Goal: Information Seeking & Learning: Learn about a topic

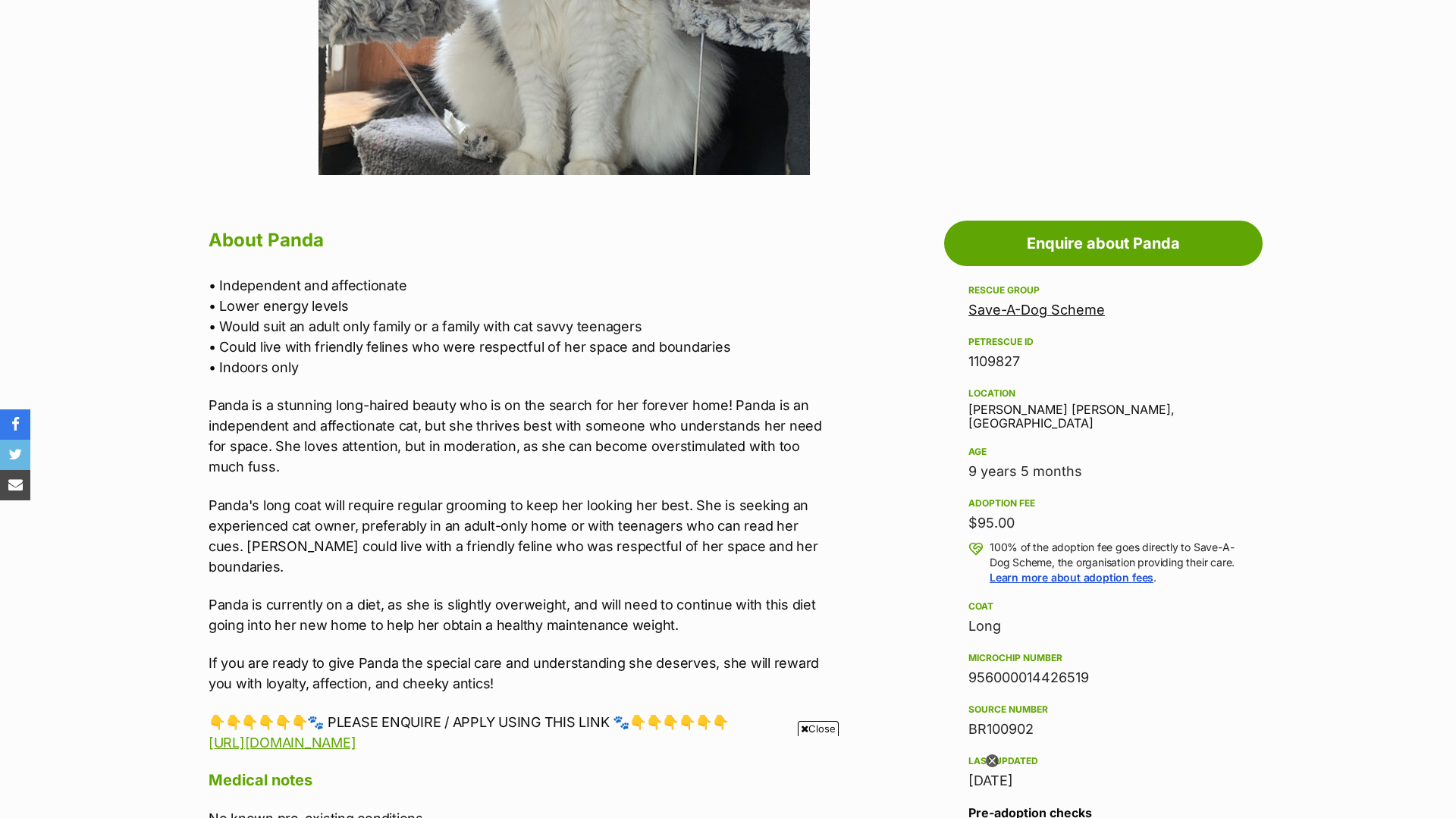
scroll to position [650, 0]
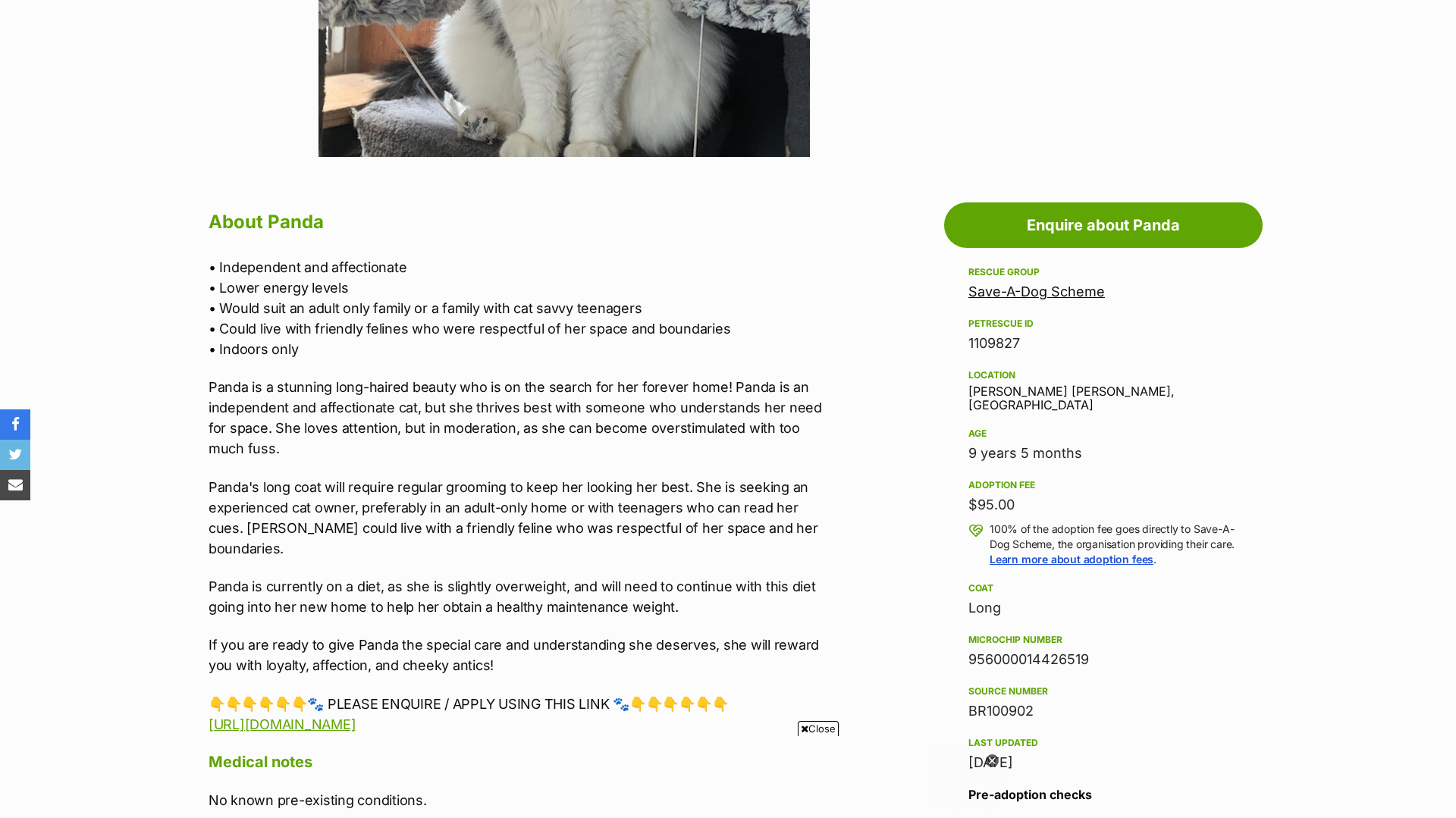
click at [987, 759] on icon at bounding box center [992, 761] width 13 height 13
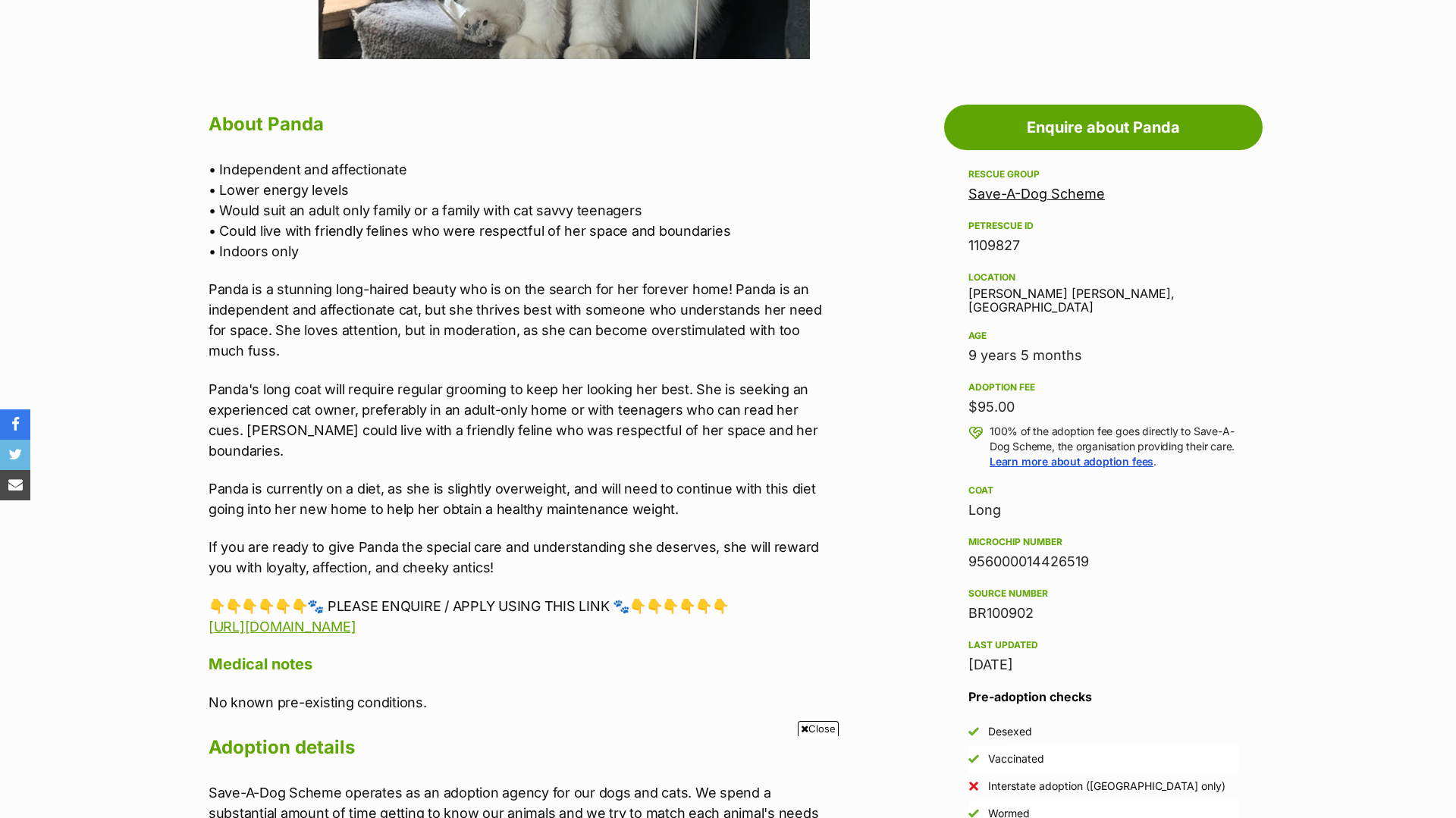
scroll to position [774, 0]
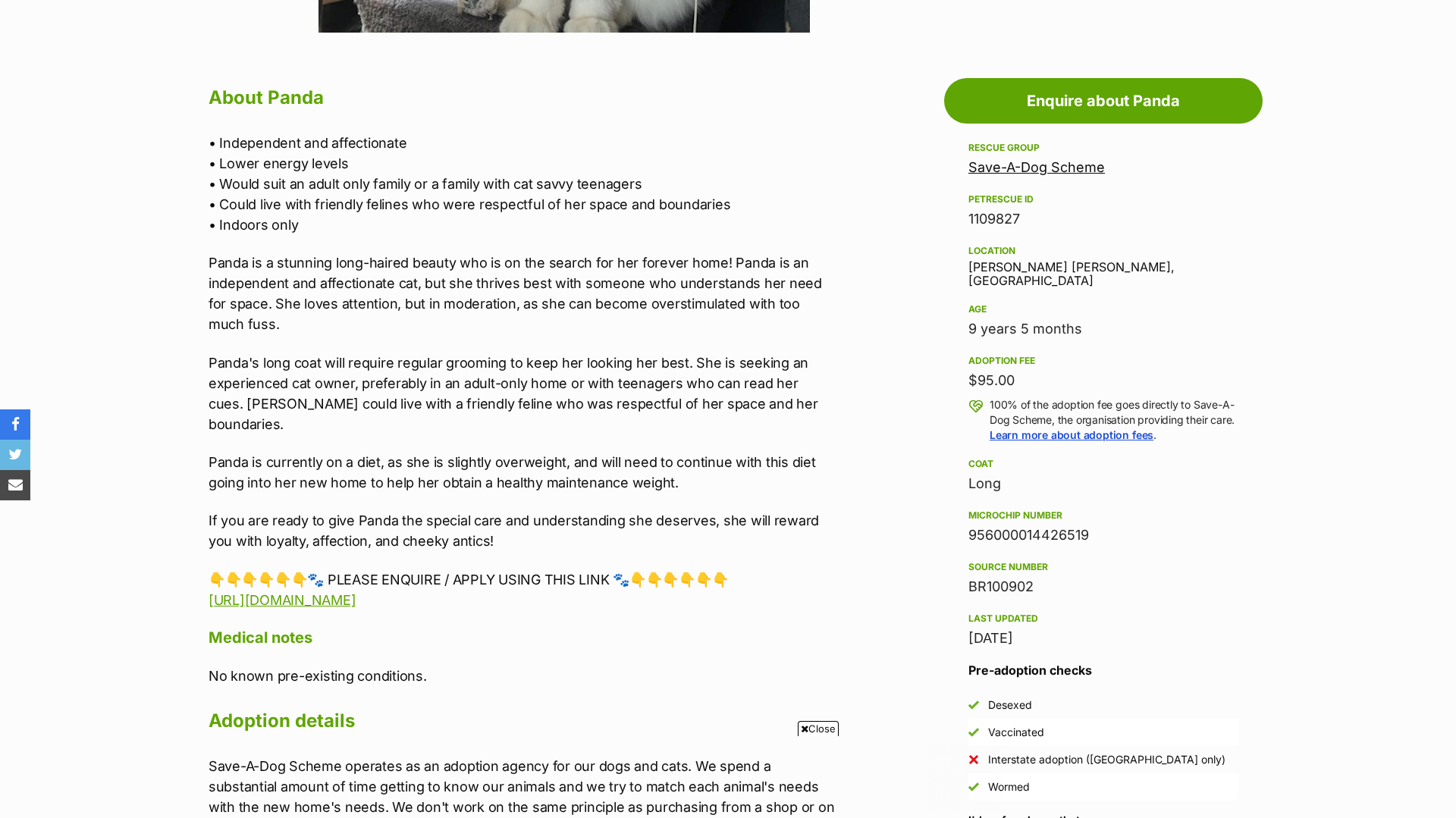
click at [811, 724] on span "Close" at bounding box center [818, 728] width 41 height 15
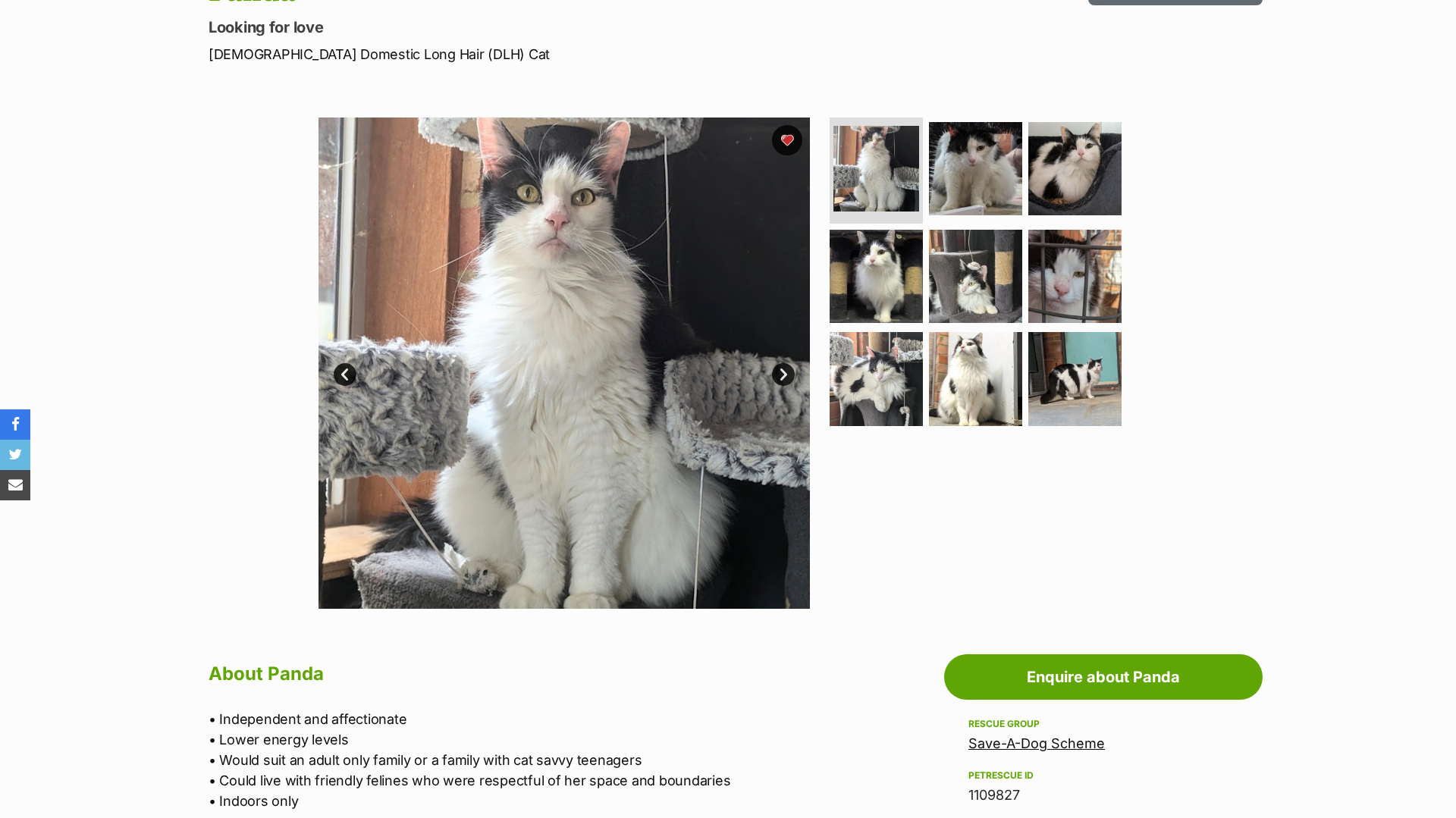
scroll to position [197, 0]
click at [779, 379] on link "Next" at bounding box center [784, 375] width 23 height 23
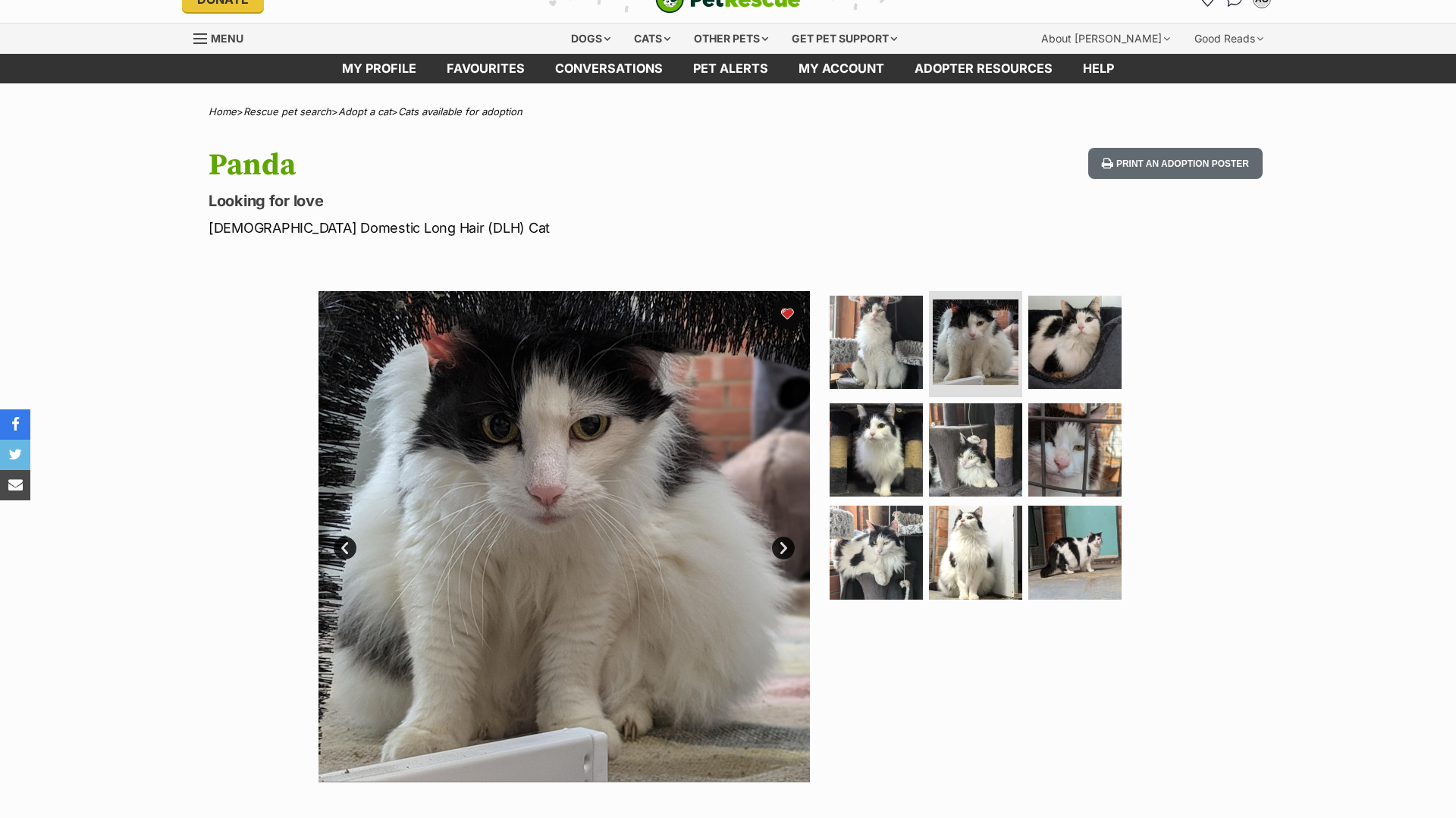
scroll to position [0, 0]
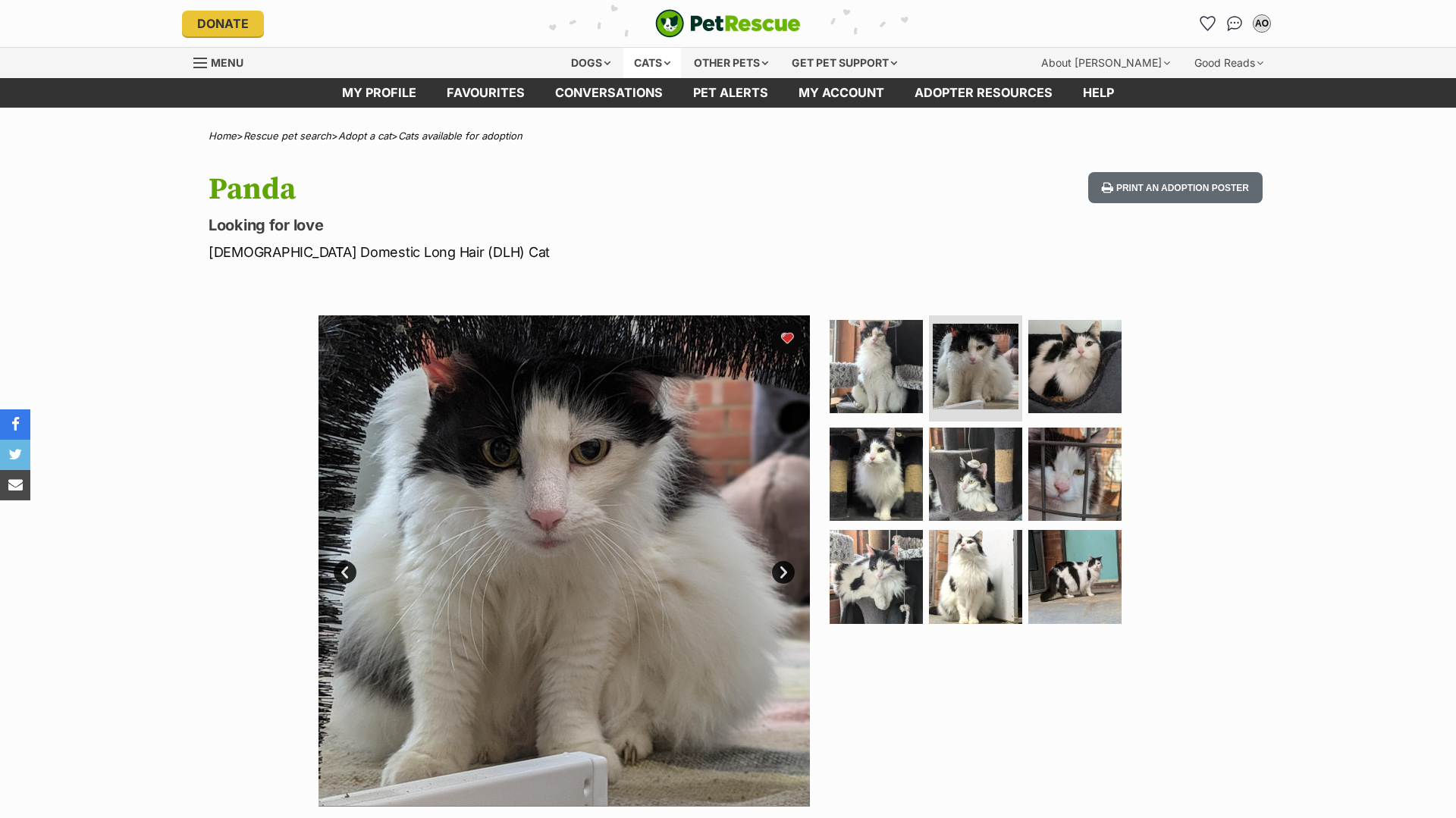
click at [646, 68] on div "Cats" at bounding box center [653, 63] width 58 height 31
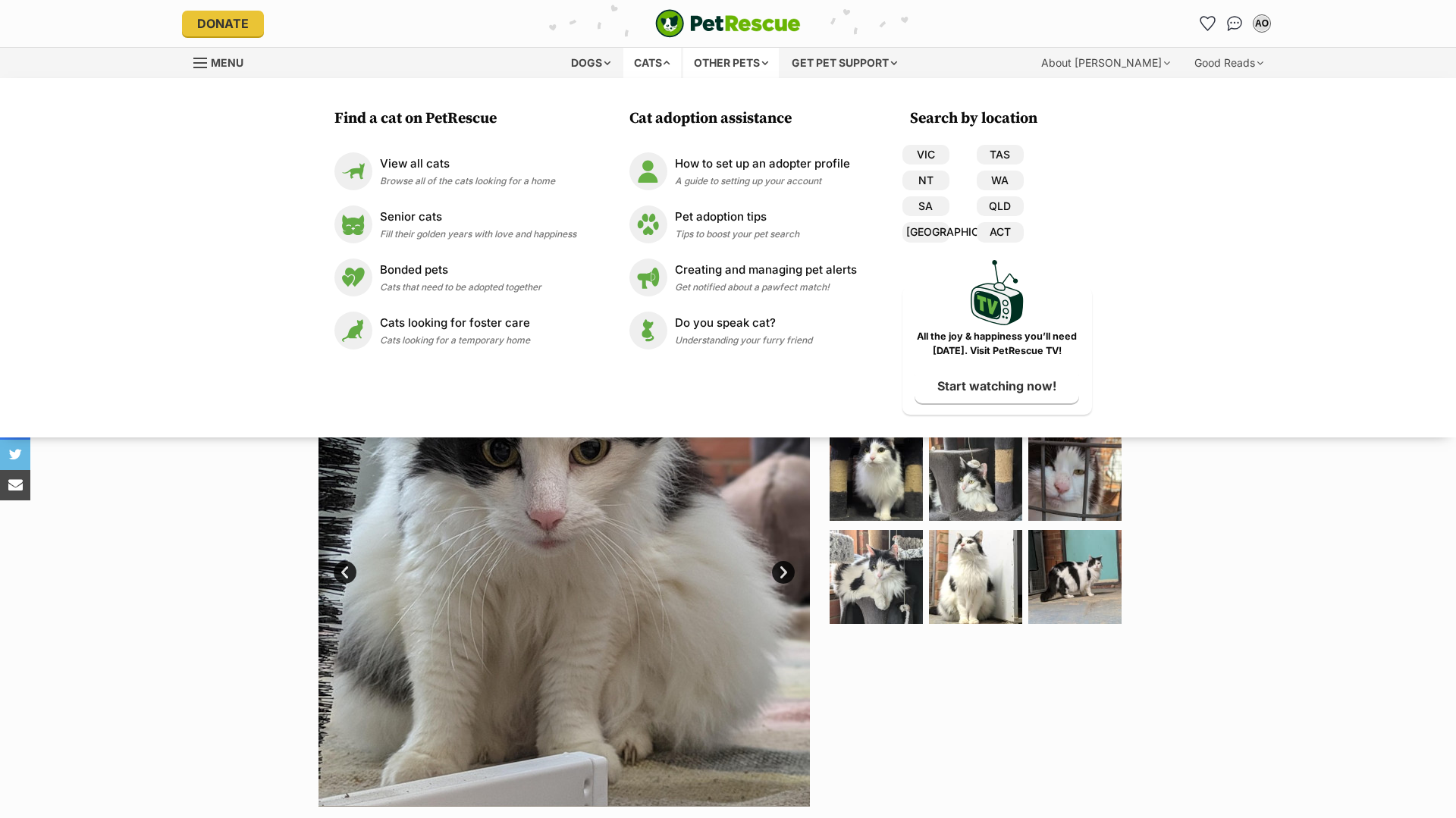
click at [708, 63] on div "Other pets" at bounding box center [731, 63] width 96 height 31
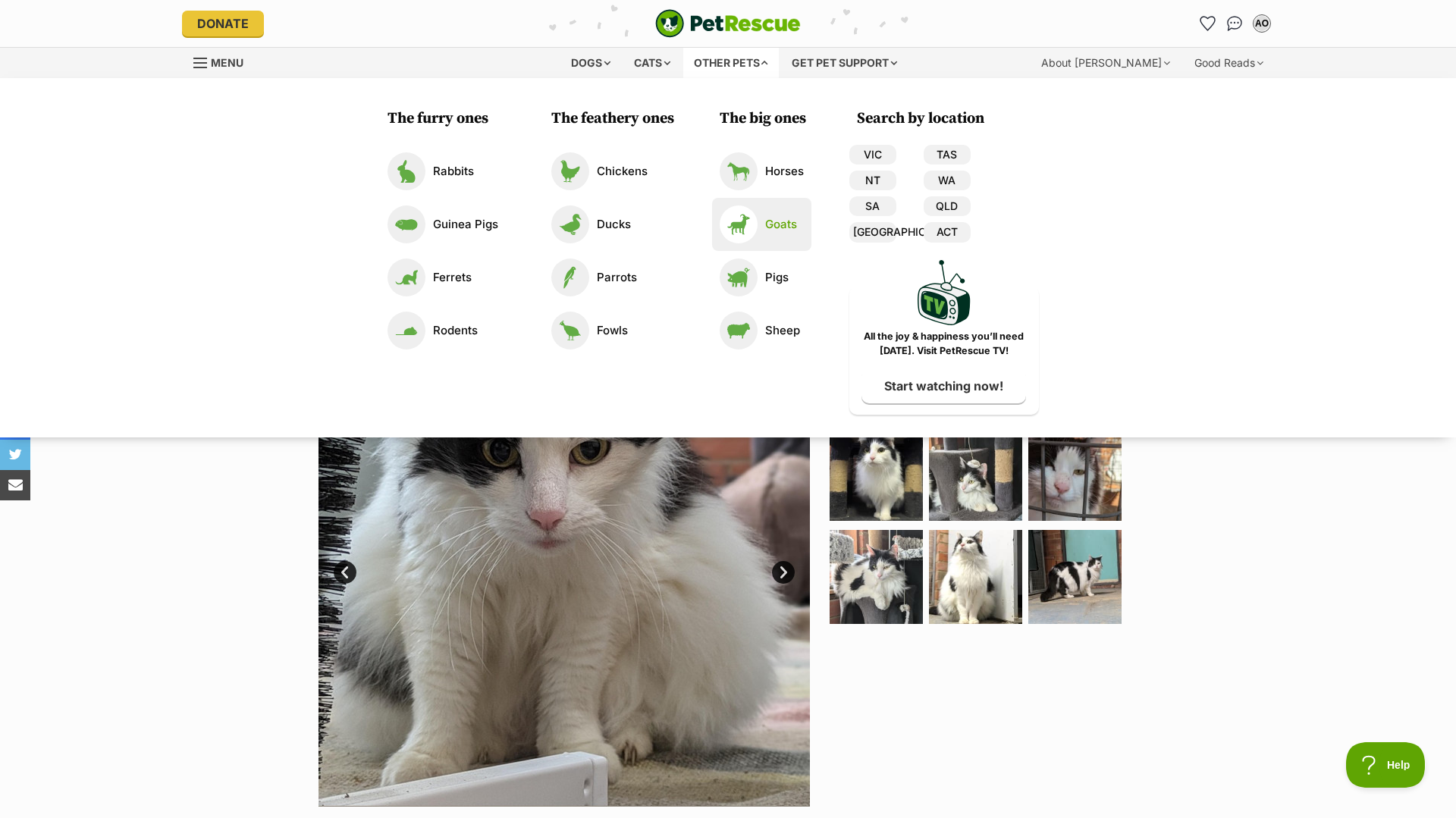
click at [789, 238] on link "Goats" at bounding box center [761, 224] width 84 height 38
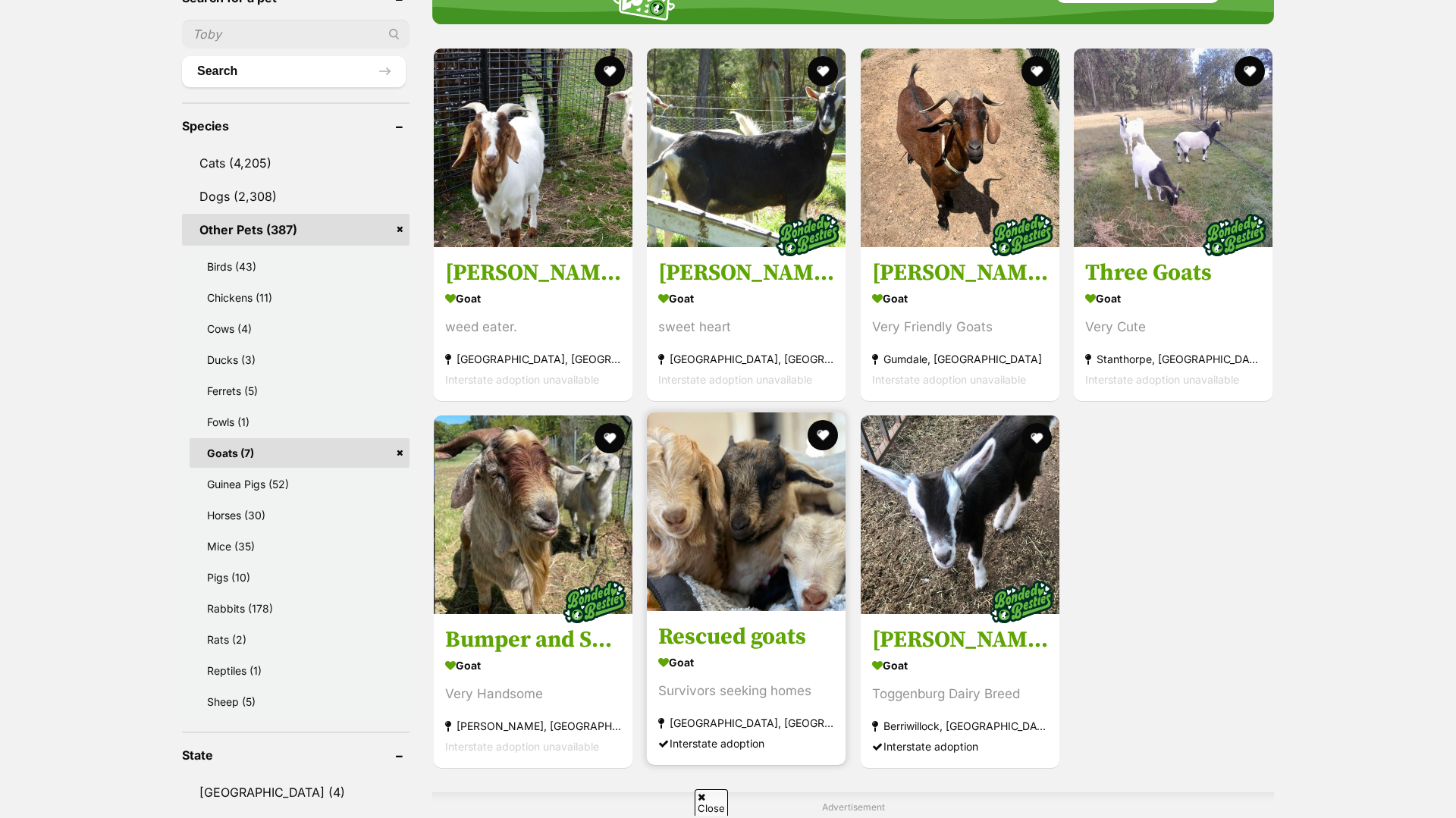
scroll to position [562, 0]
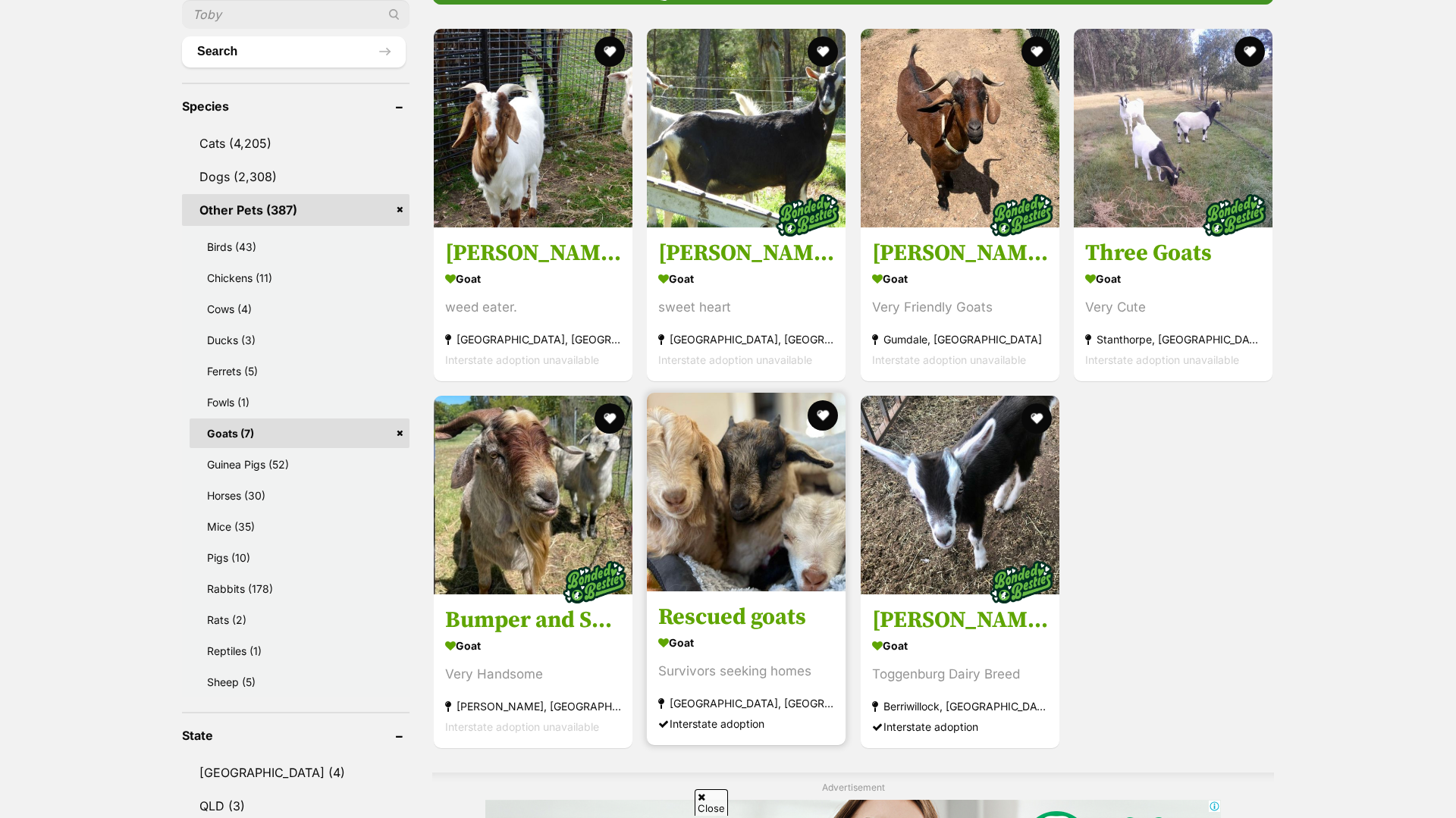
click at [756, 633] on link "Rescued goats Goat Survivors seeking homes Central Coast Mc, NSW Interstate ado…" at bounding box center [746, 668] width 199 height 154
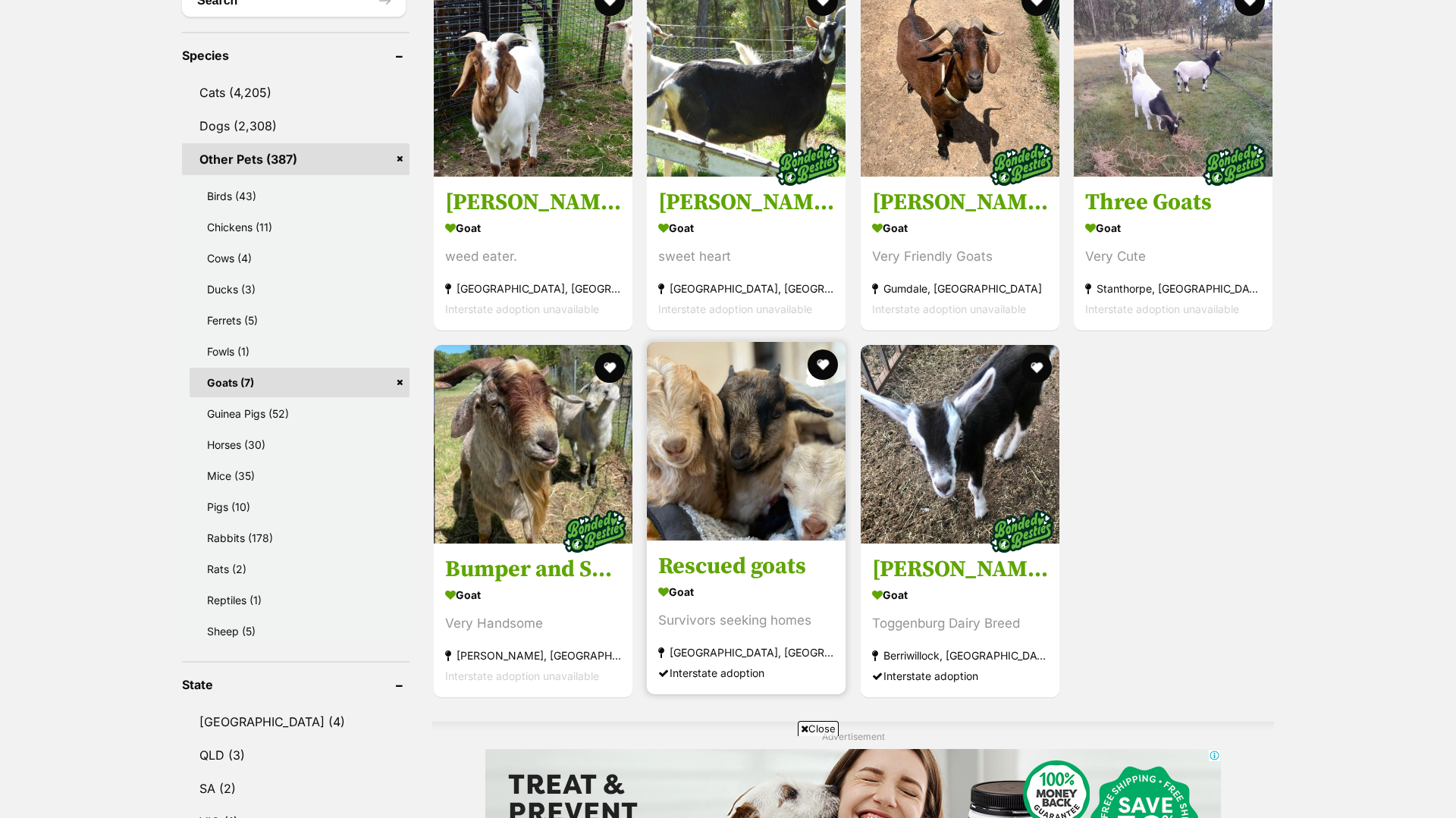
scroll to position [609, 0]
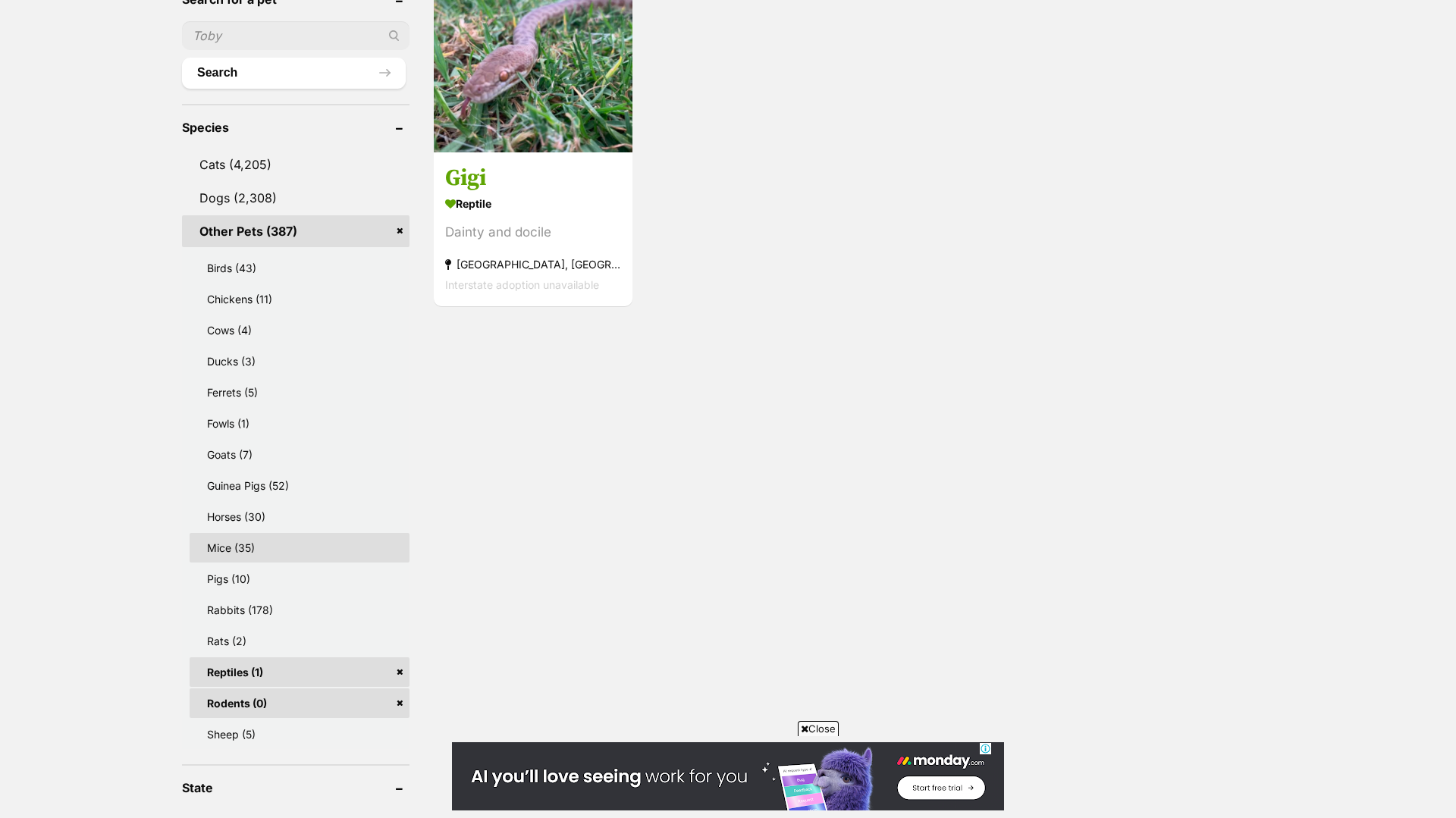
scroll to position [544, 0]
click at [314, 539] on link "Mice (35)" at bounding box center [299, 545] width 220 height 30
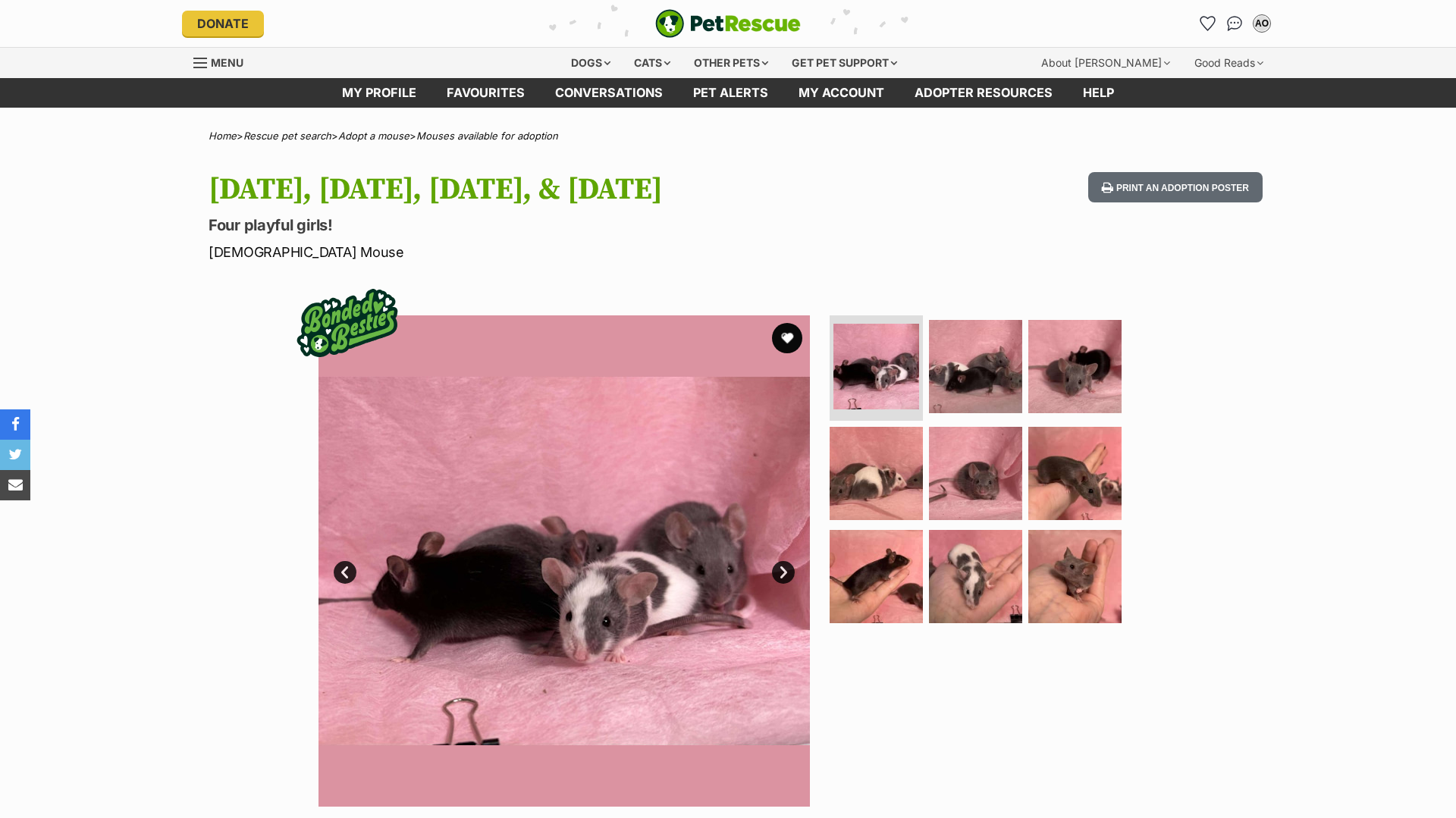
click at [784, 570] on link "Next" at bounding box center [784, 572] width 23 height 23
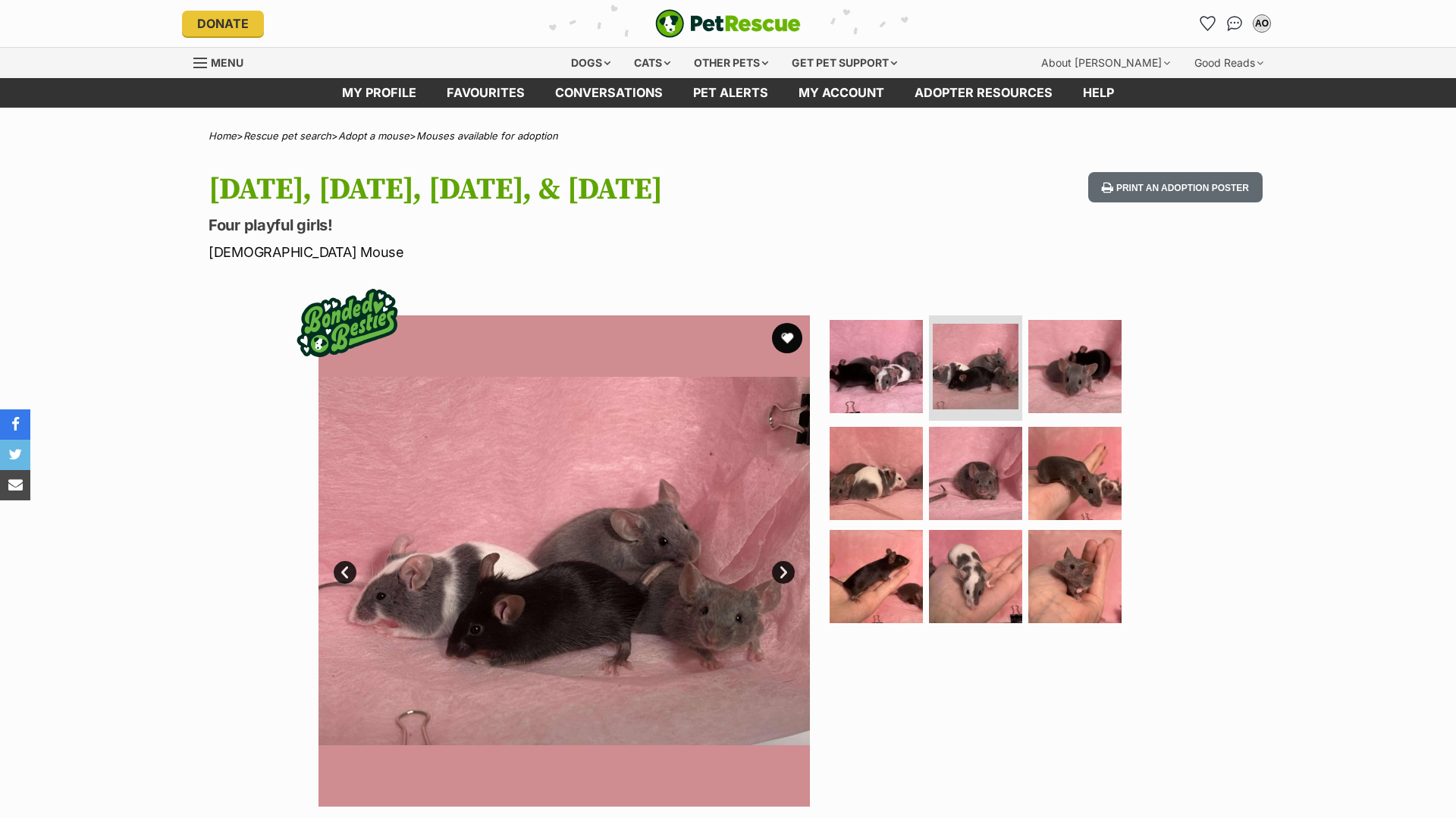
click at [784, 571] on link "Next" at bounding box center [784, 572] width 23 height 23
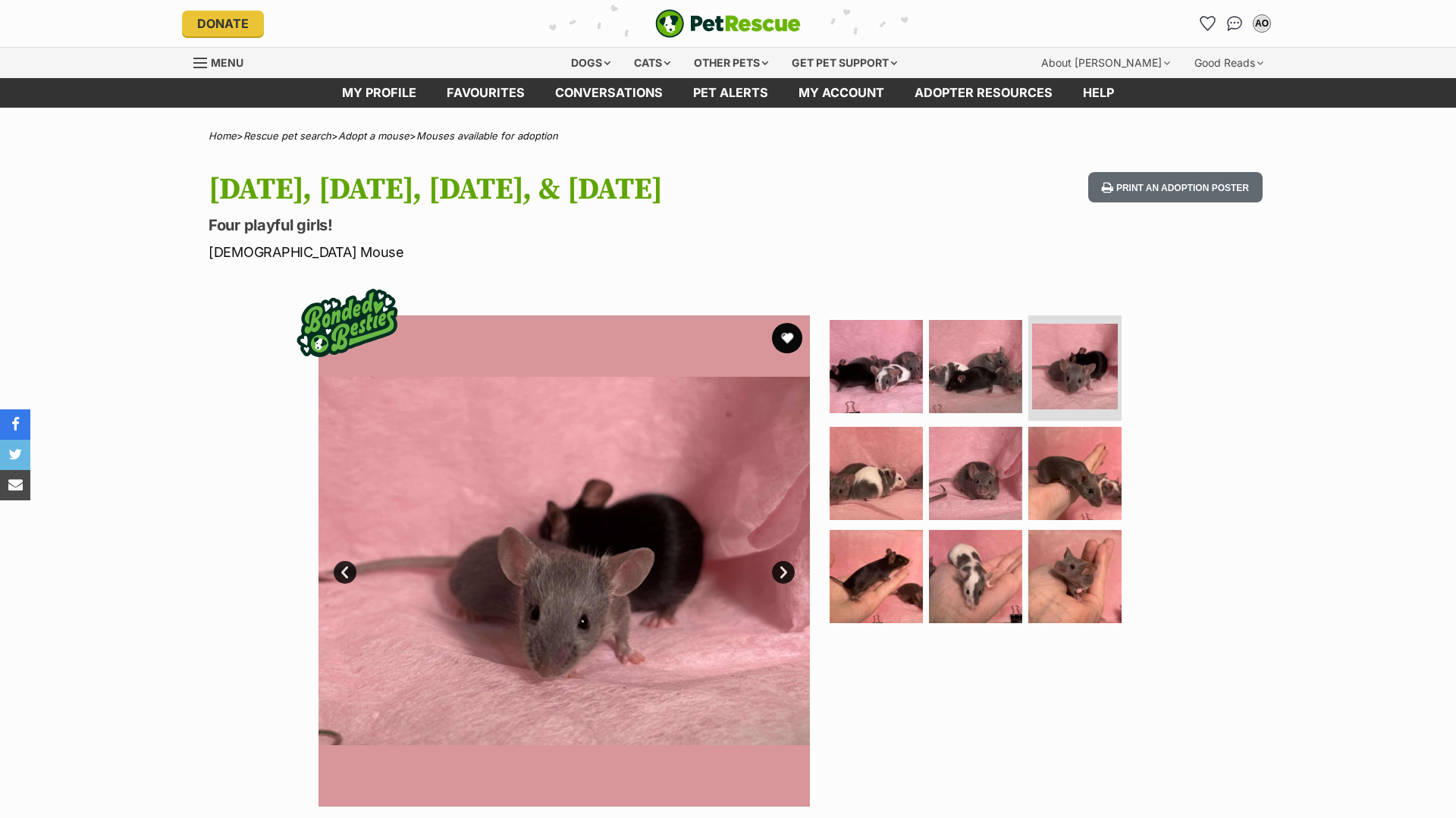
click at [785, 571] on link "Next" at bounding box center [784, 572] width 23 height 23
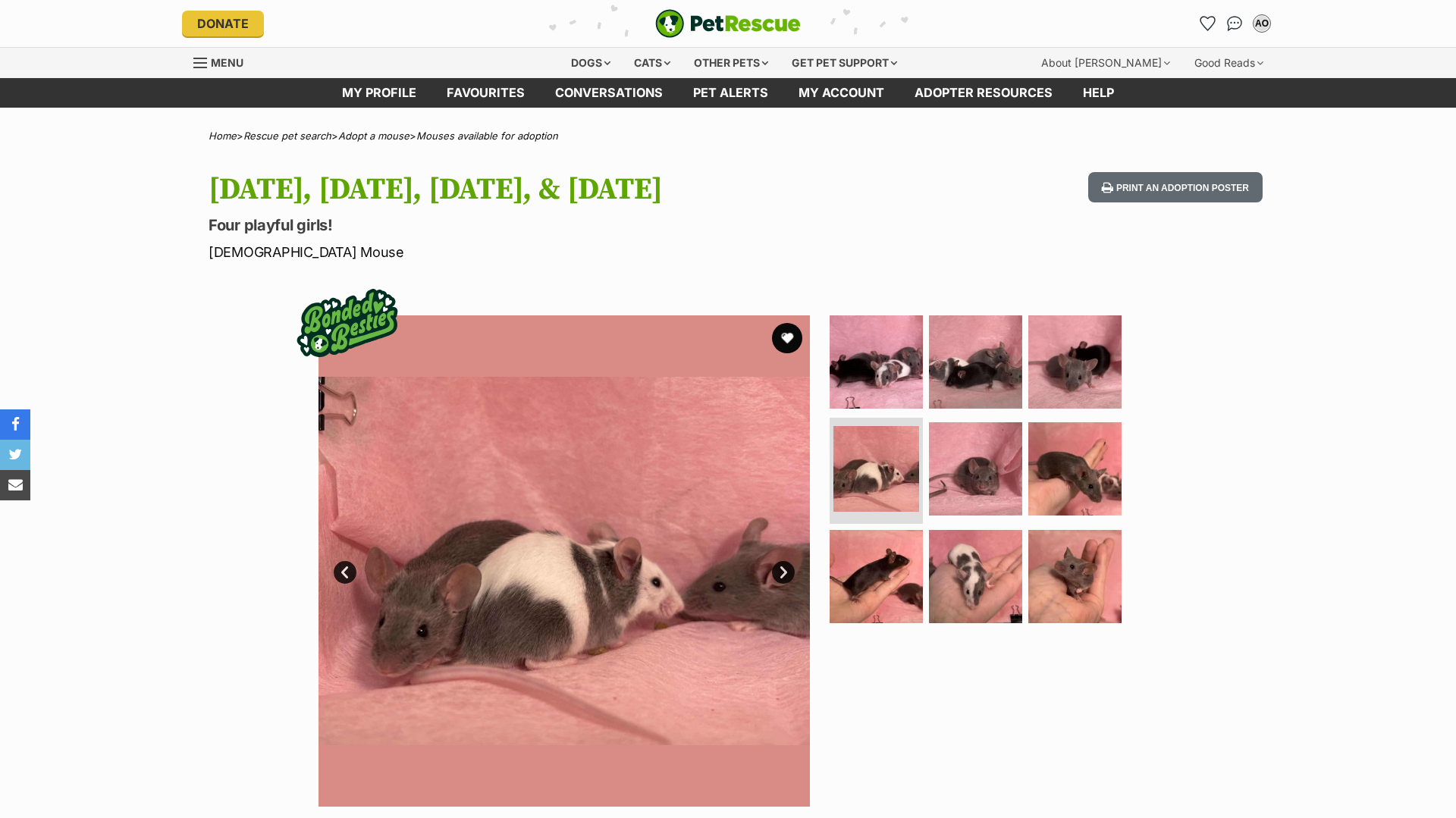
click at [785, 569] on link "Next" at bounding box center [784, 572] width 23 height 23
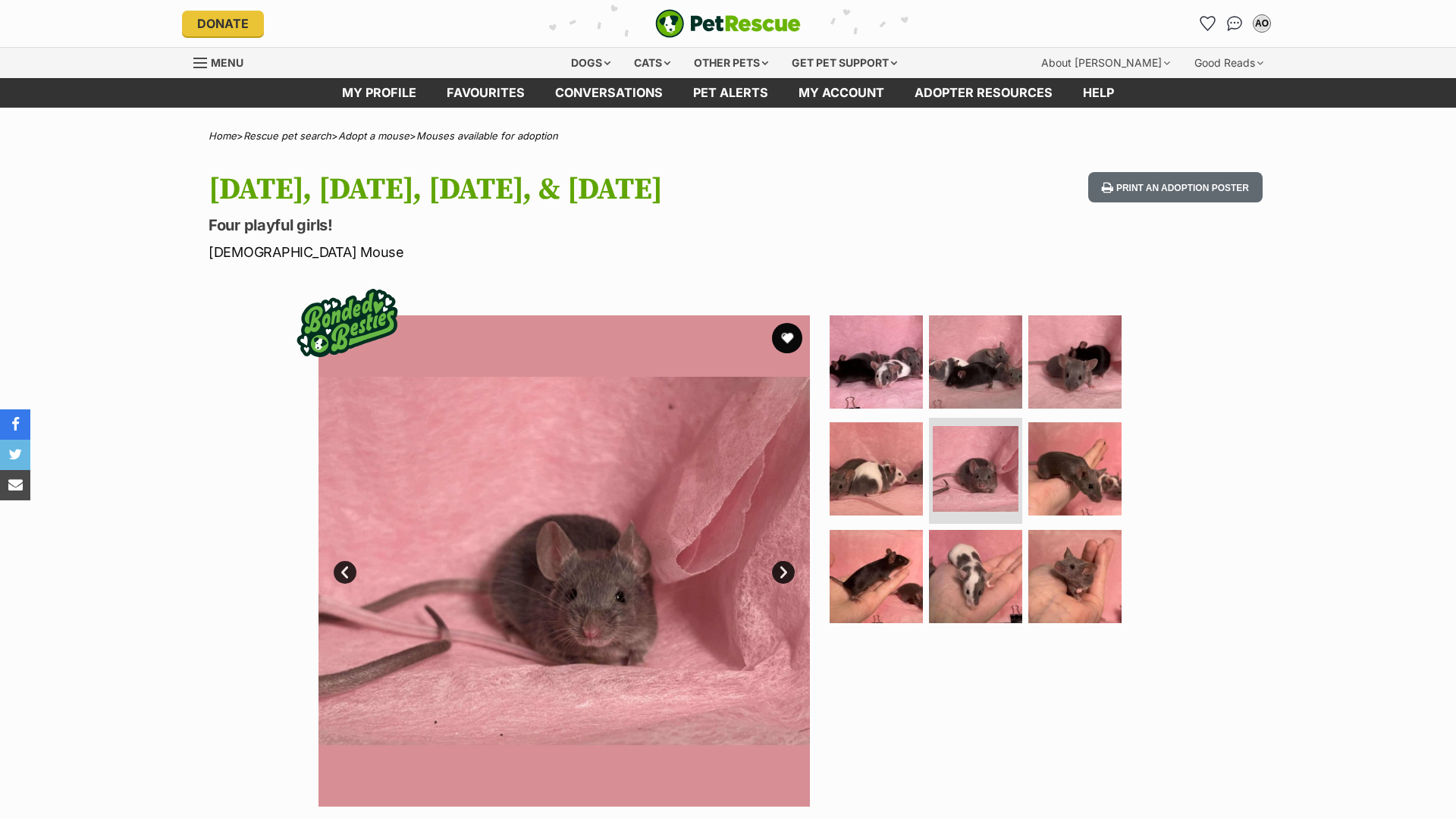
click at [785, 568] on link "Next" at bounding box center [784, 572] width 23 height 23
